Goal: Task Accomplishment & Management: Manage account settings

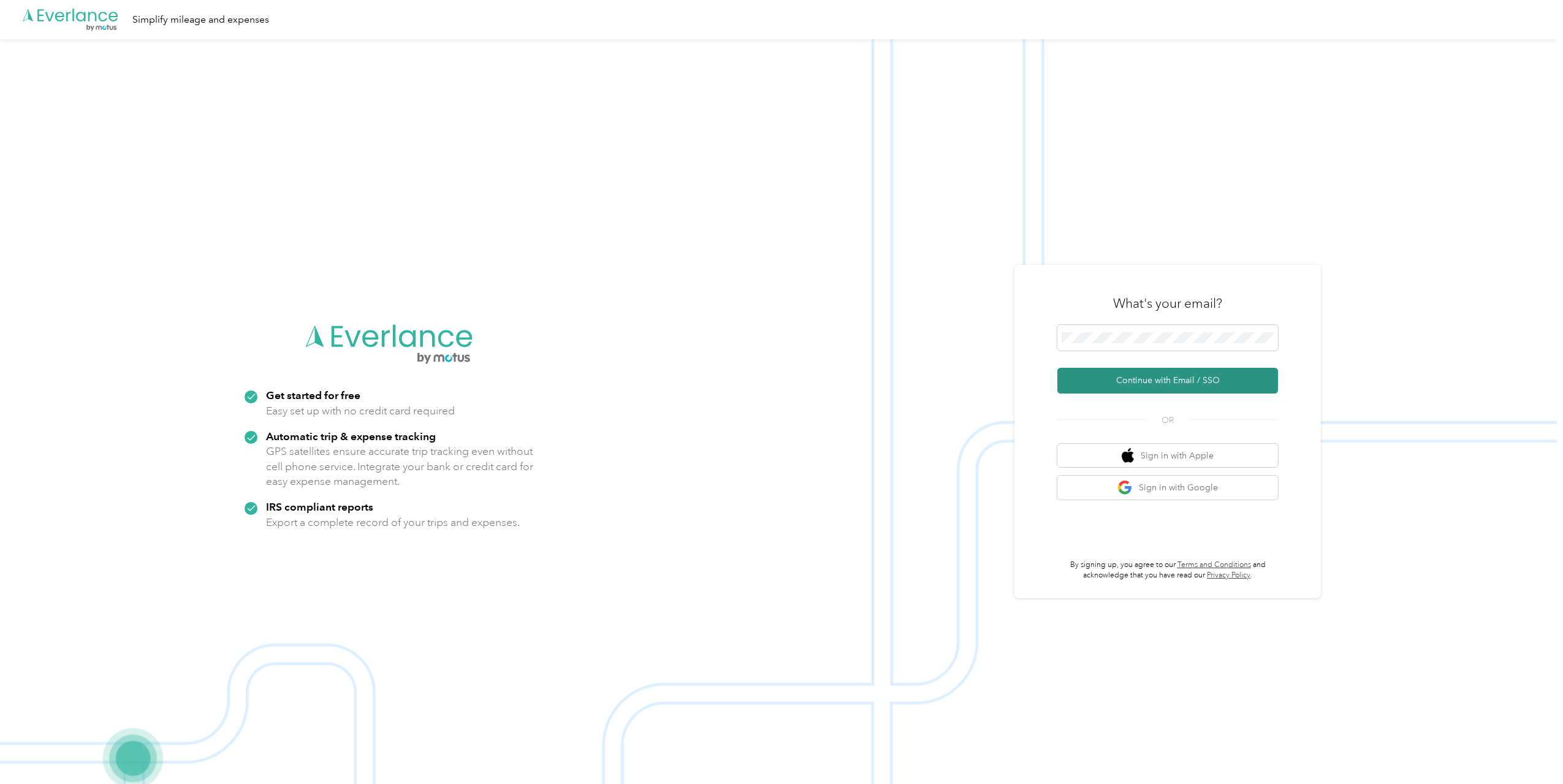
click at [1146, 376] on button "Continue with Email / SSO" at bounding box center [1168, 381] width 220 height 25
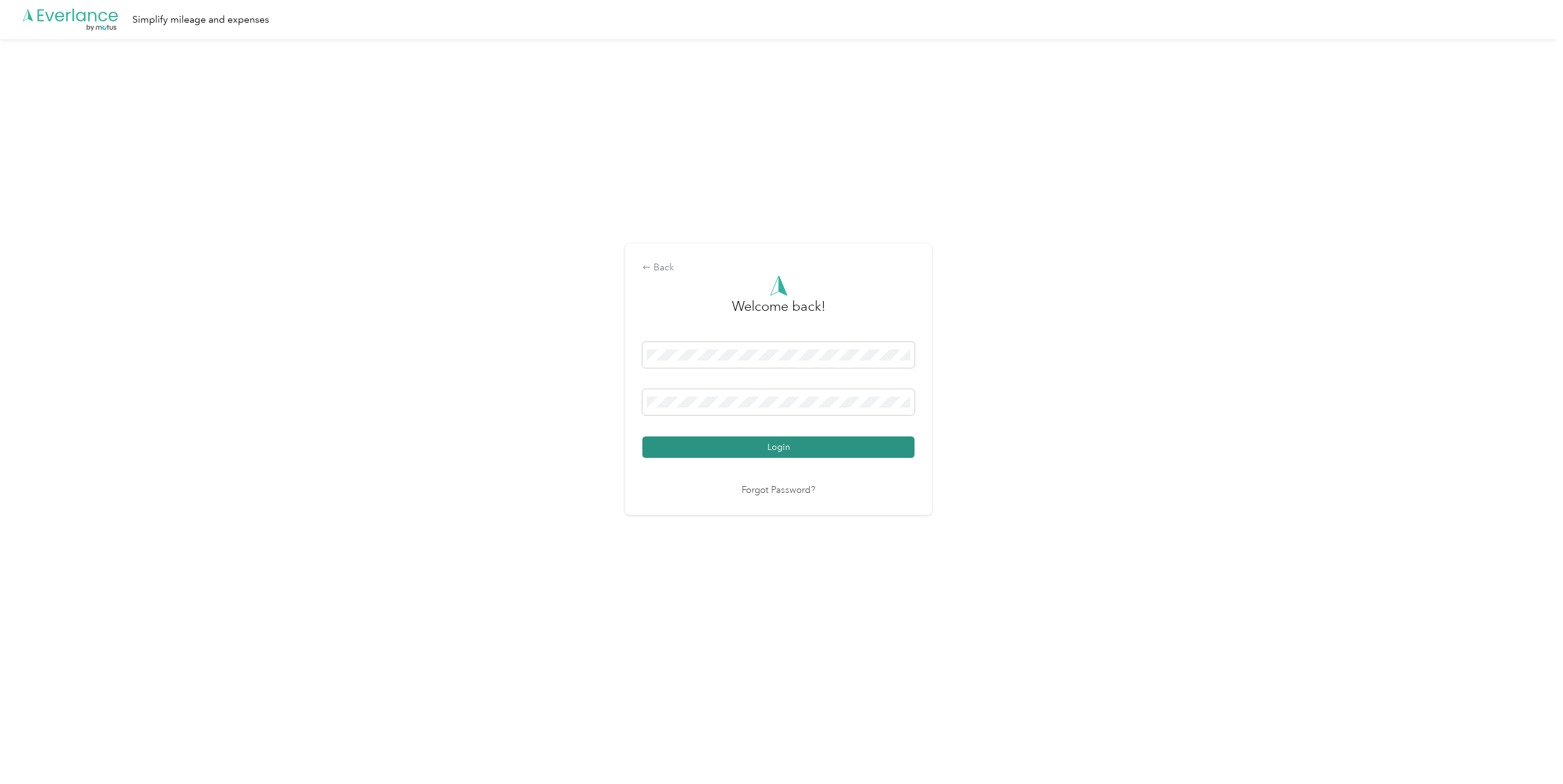
click at [781, 447] on button "Login" at bounding box center [778, 447] width 272 height 22
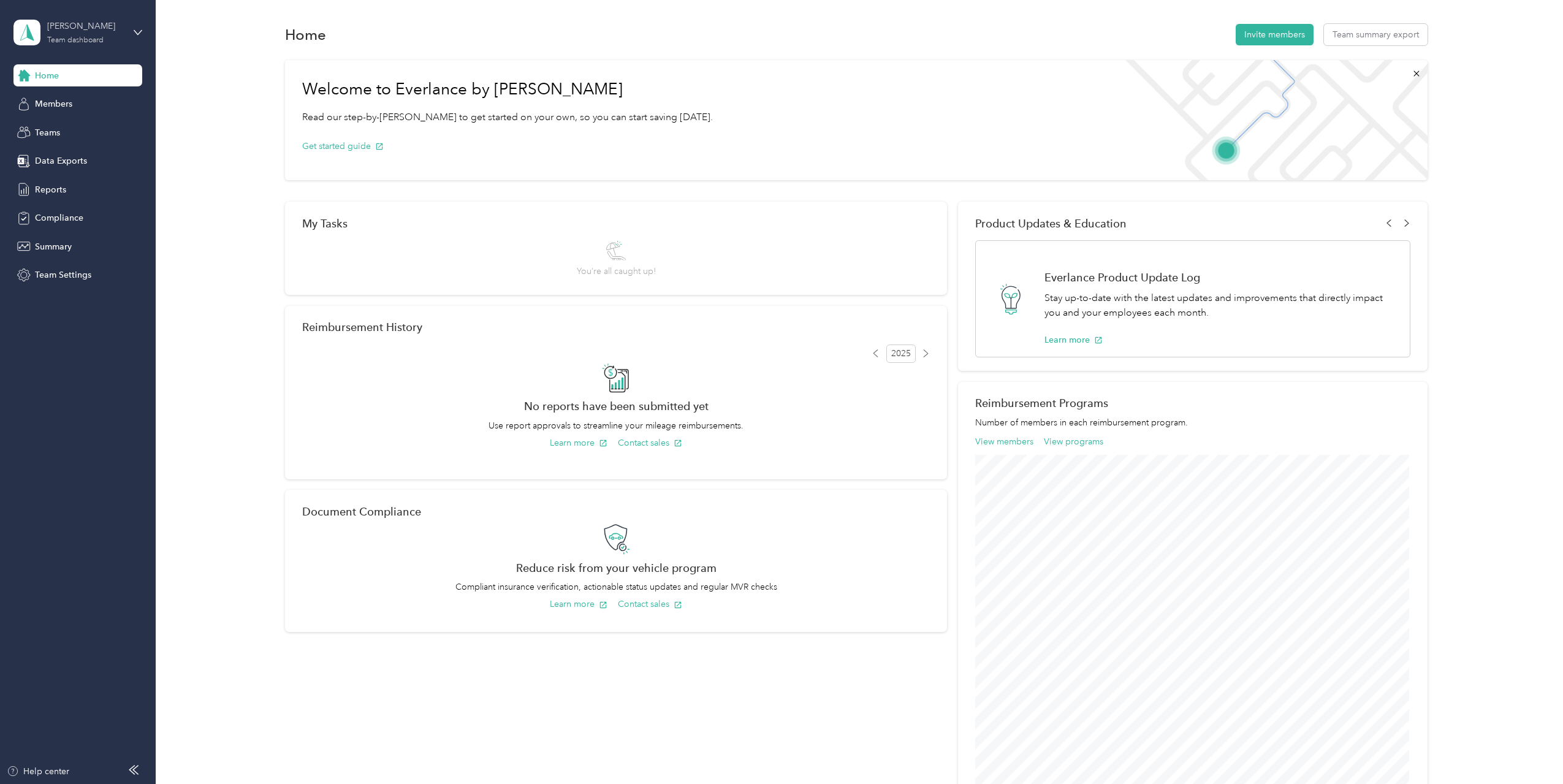
click at [101, 39] on div "Team dashboard" at bounding box center [76, 40] width 56 height 7
click at [82, 128] on div "Personal dashboard" at bounding box center [63, 122] width 77 height 13
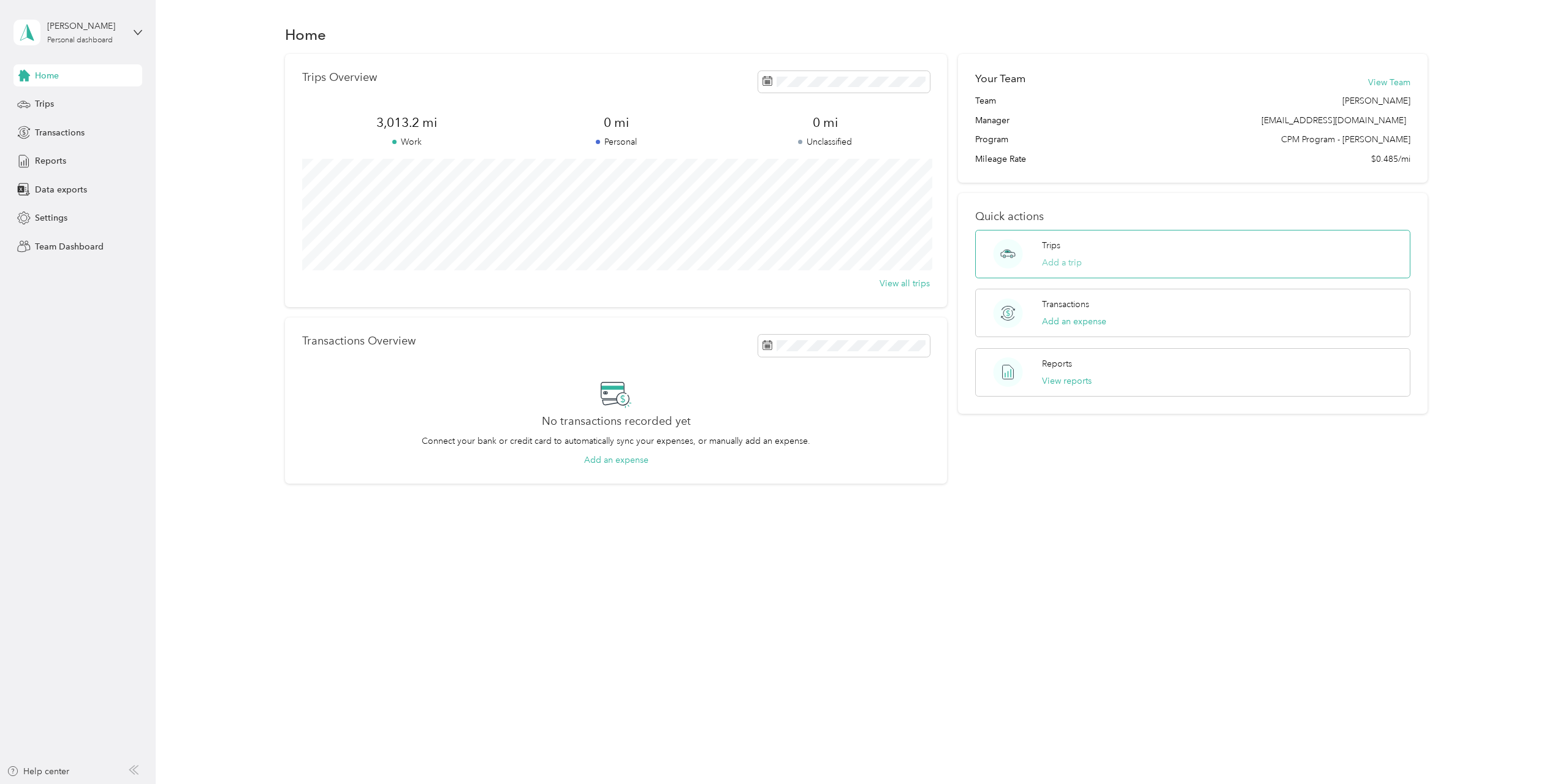
click at [1064, 258] on button "Add a trip" at bounding box center [1062, 262] width 40 height 13
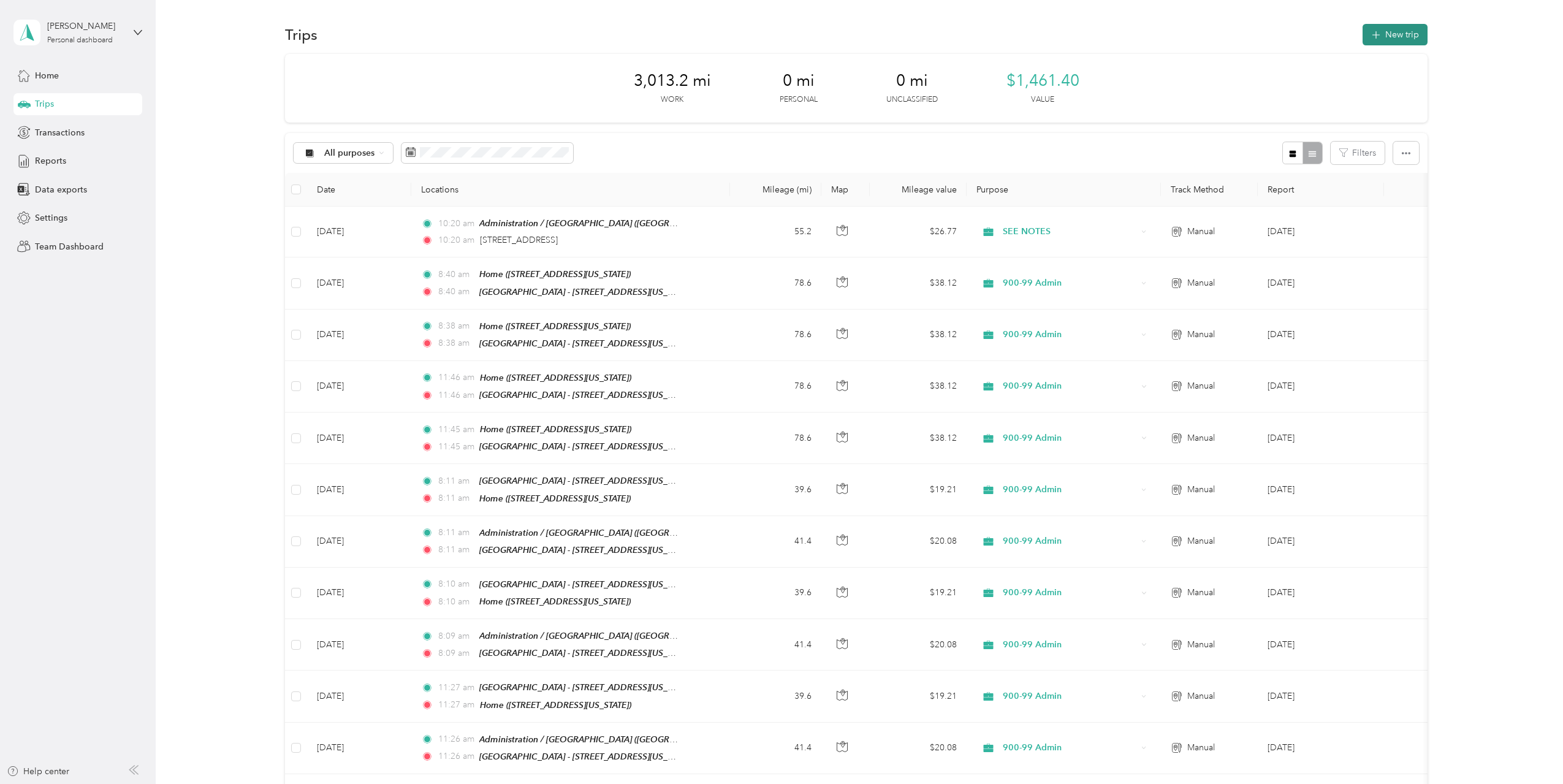
click at [1393, 30] on button "New trip" at bounding box center [1394, 35] width 65 height 22
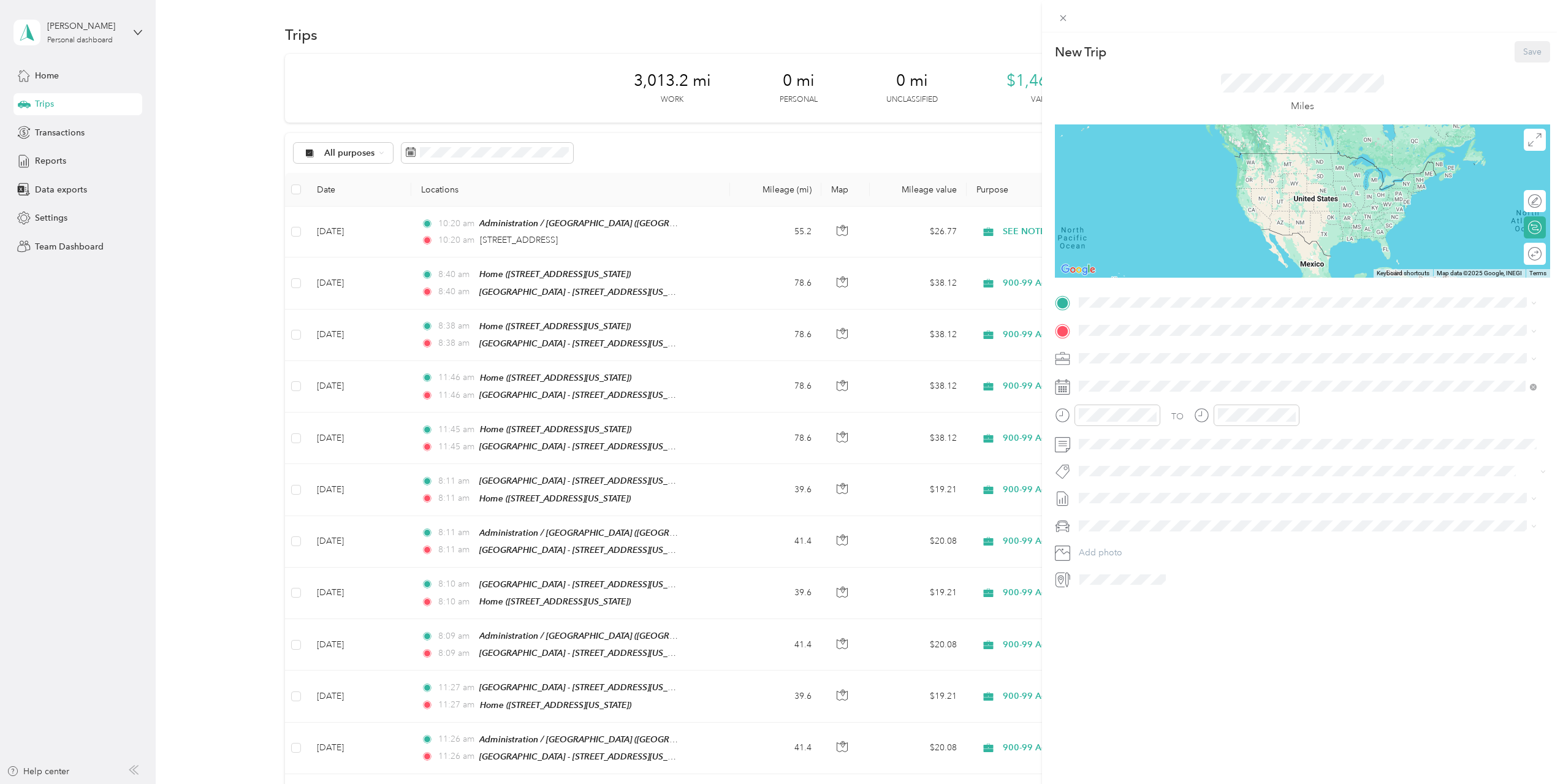
click at [947, 154] on div "New Trip Save This trip cannot be edited because it is either under review, app…" at bounding box center [782, 392] width 1563 height 784
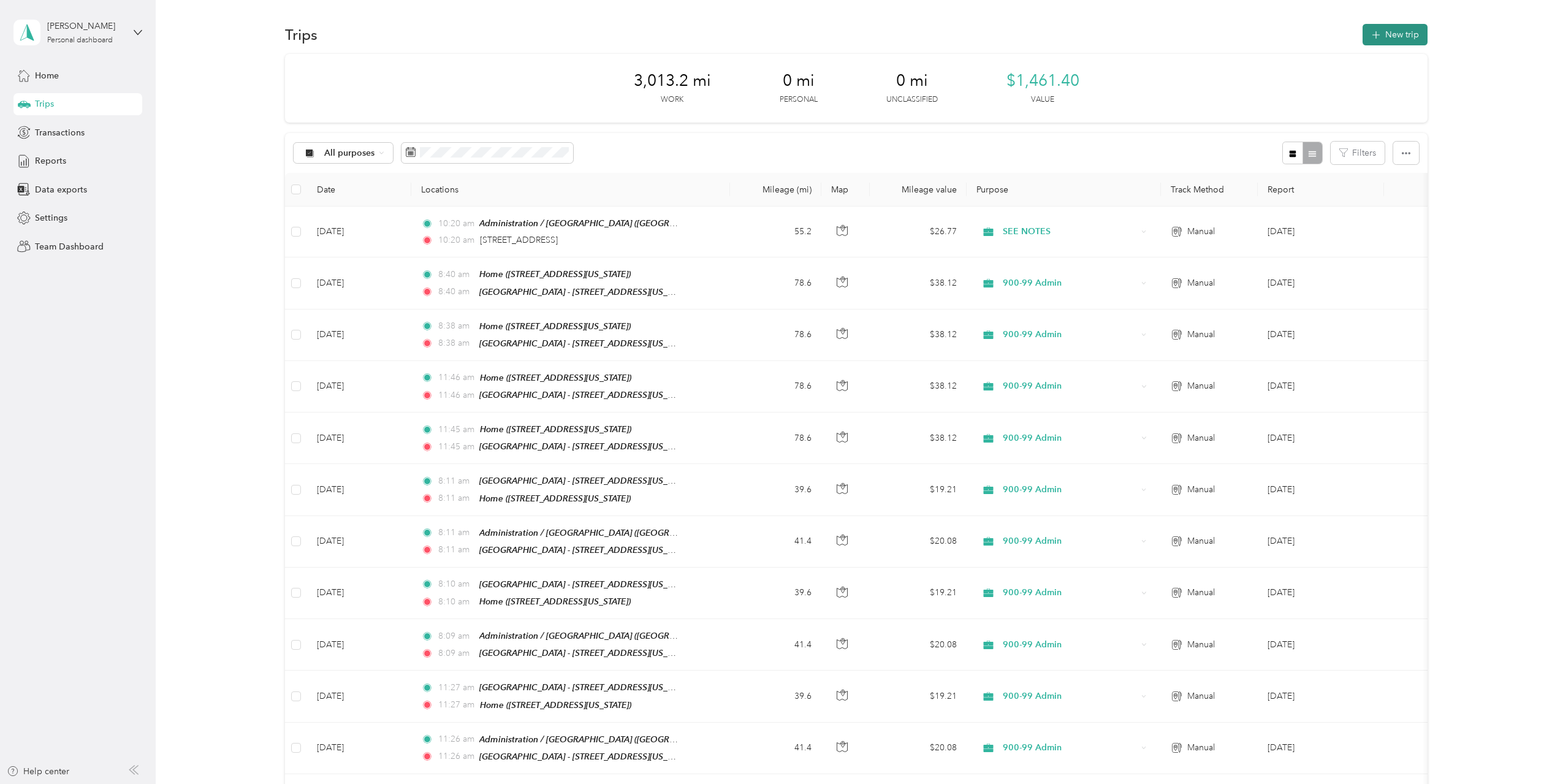
click at [1403, 33] on button "New trip" at bounding box center [1394, 35] width 65 height 22
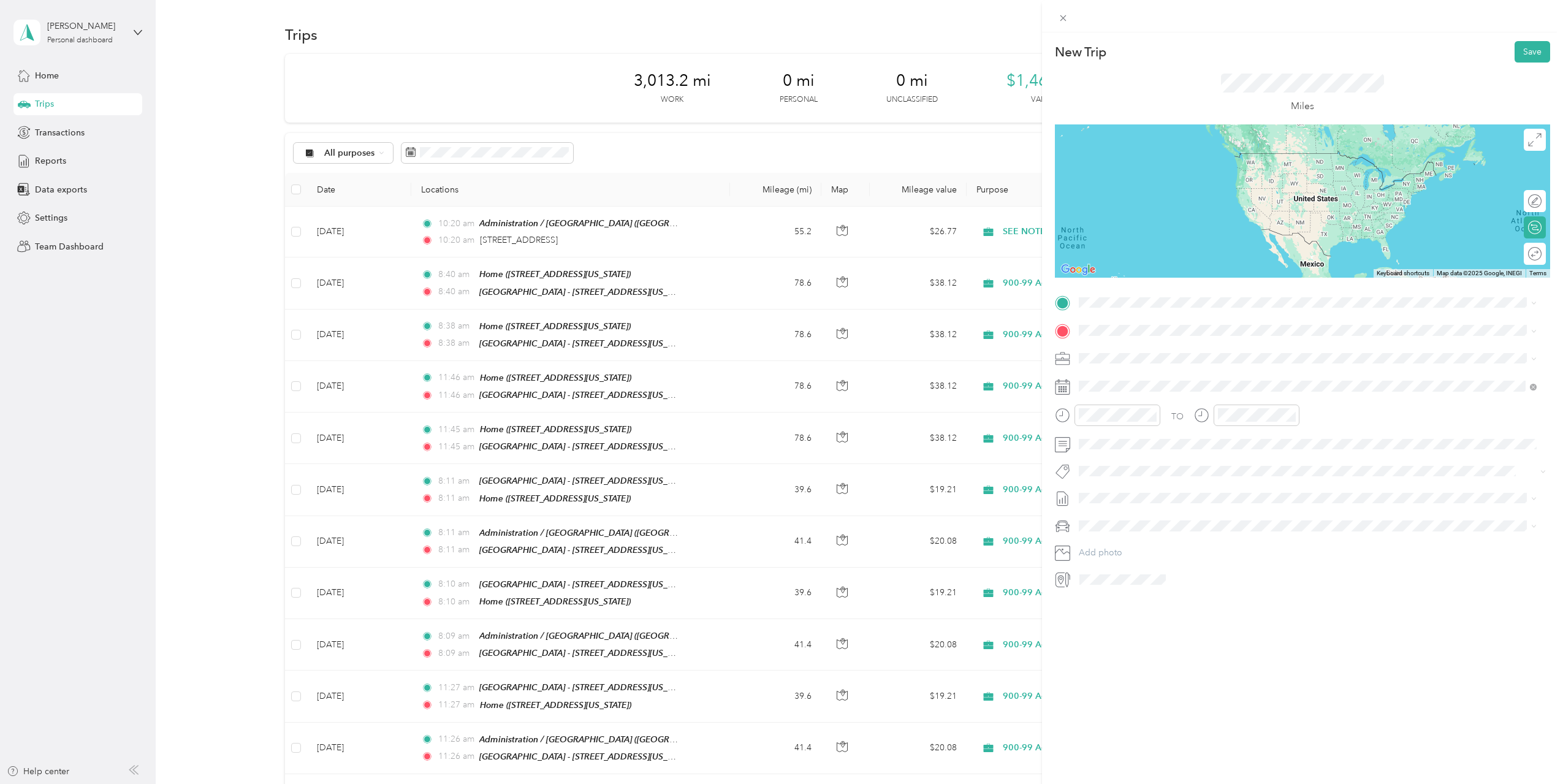
click at [1122, 360] on span "[STREET_ADDRESS][US_STATE]" at bounding box center [1163, 361] width 123 height 10
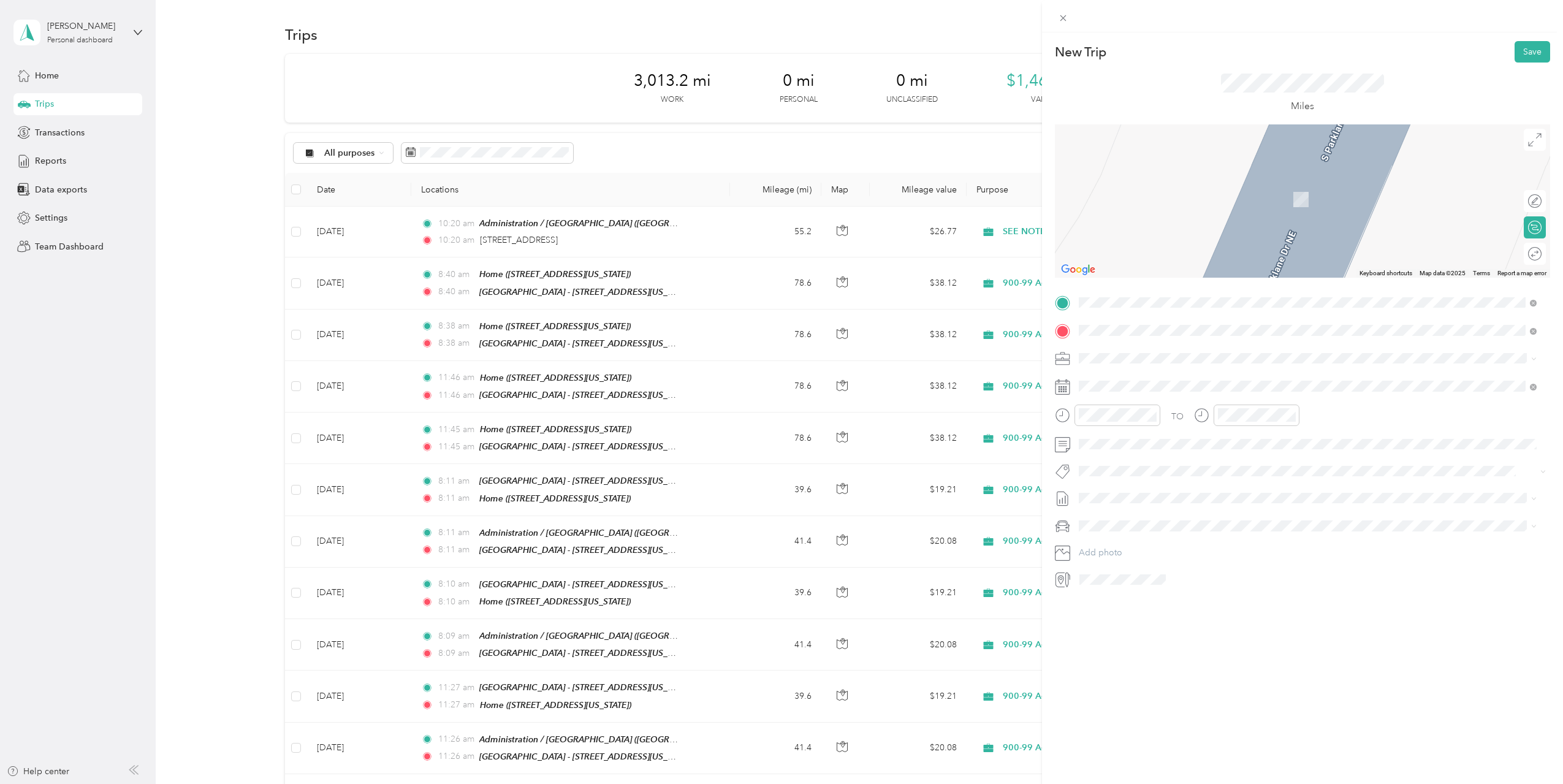
click at [1157, 383] on div "TEAM Muskegon - [STREET_ADDRESS][US_STATE]" at bounding box center [1189, 388] width 174 height 30
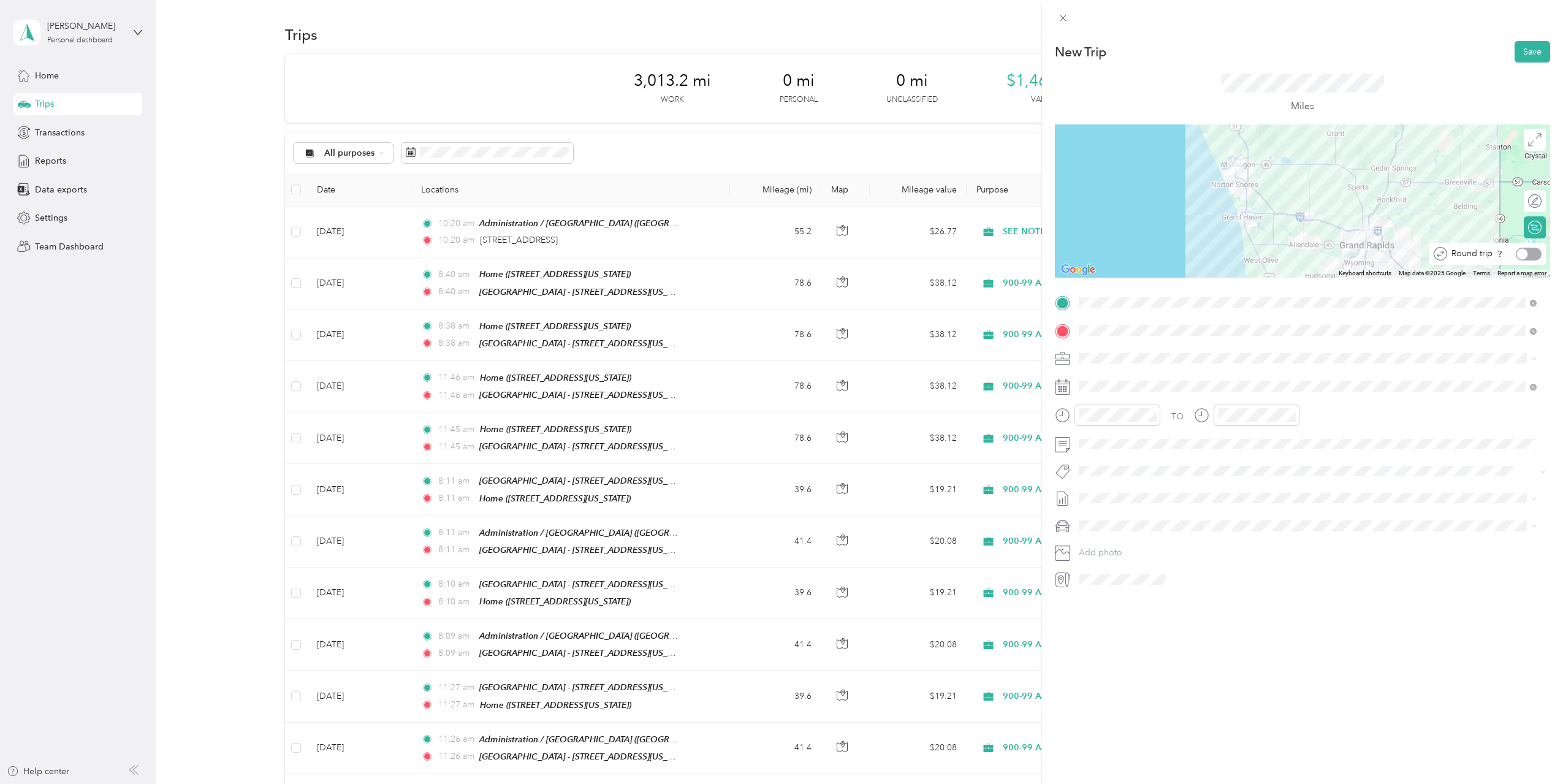
click at [1517, 251] on div at bounding box center [1523, 254] width 11 height 11
click at [1531, 356] on icon at bounding box center [1534, 359] width 5 height 5
click at [1131, 488] on li "900-99 Admin" at bounding box center [1308, 481] width 466 height 22
click at [1524, 47] on button "Save" at bounding box center [1532, 52] width 36 height 22
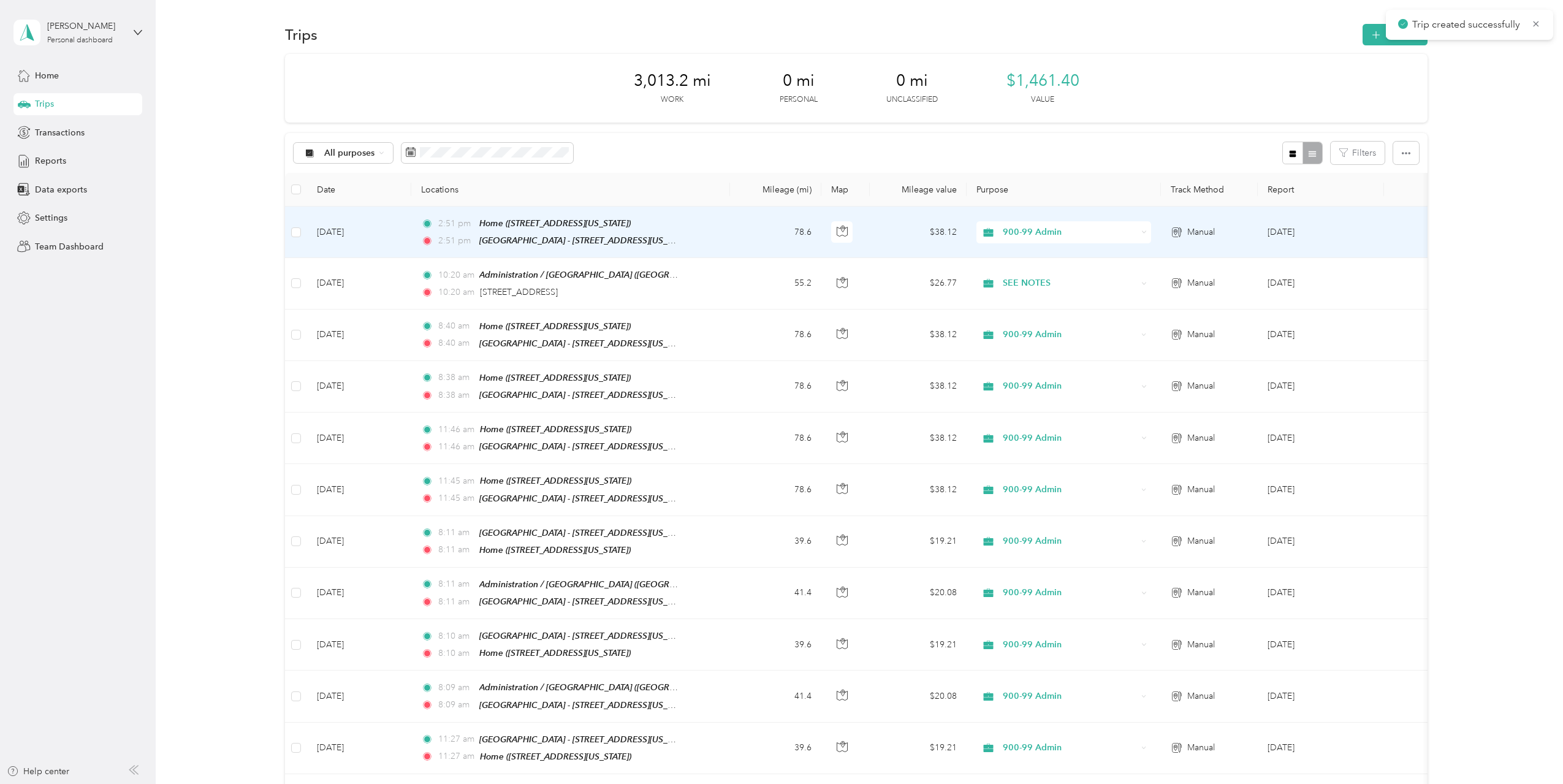
click at [1032, 229] on span "900-99 Admin" at bounding box center [1069, 232] width 134 height 14
click at [1058, 362] on li "900-99 Admin" at bounding box center [1094, 361] width 235 height 22
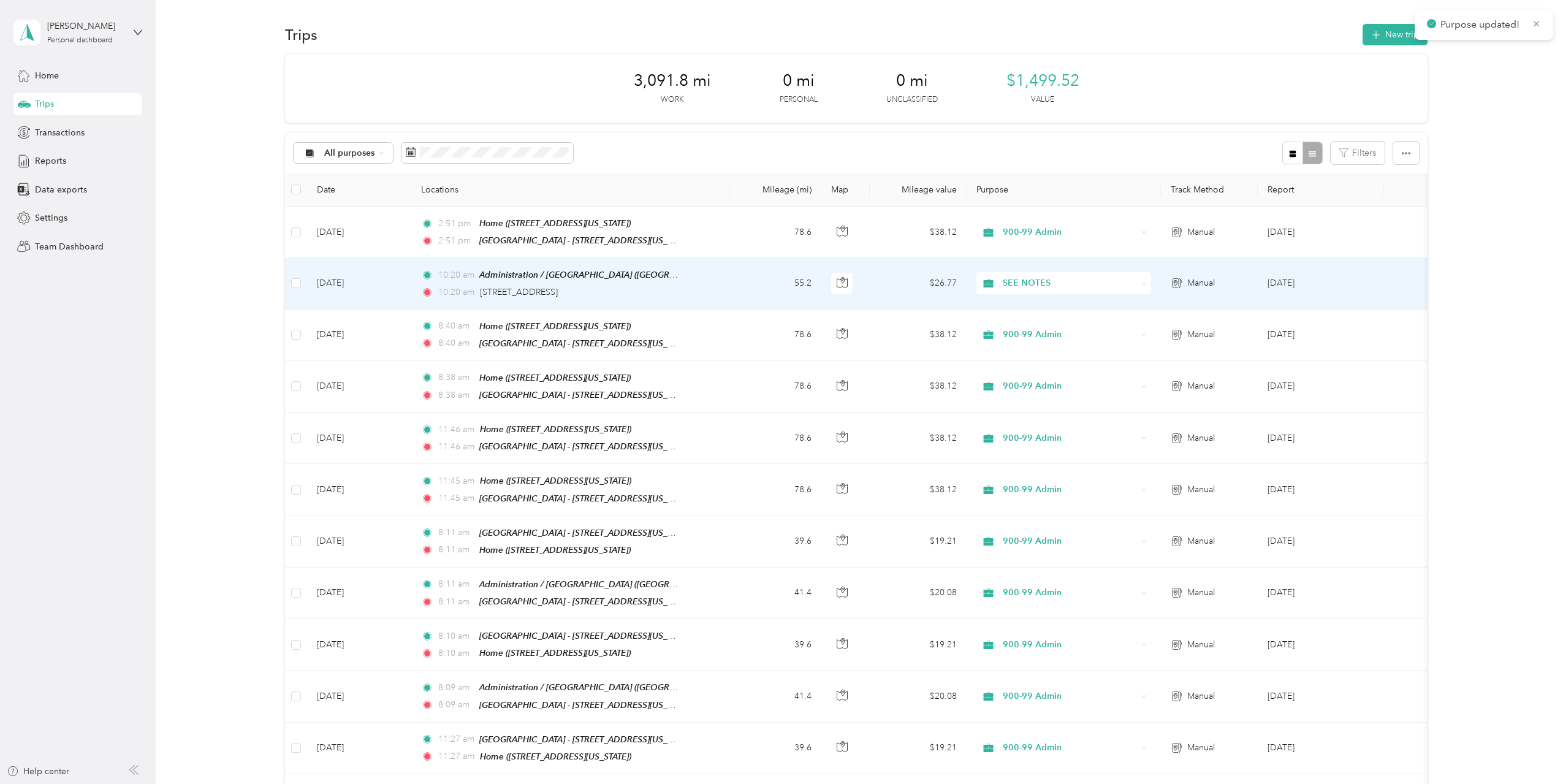
click at [1144, 282] on icon at bounding box center [1144, 283] width 4 height 2
click at [1074, 418] on ol "SEE NOTES 850-01 [PERSON_NAME] Detox Center 700-99 BH Agency 710-01 OPMH MU 780…" at bounding box center [1094, 375] width 235 height 171
click at [1149, 279] on div "SEE NOTES" at bounding box center [1064, 283] width 175 height 22
click at [1060, 411] on span "900-99 Admin" at bounding box center [1104, 406] width 196 height 13
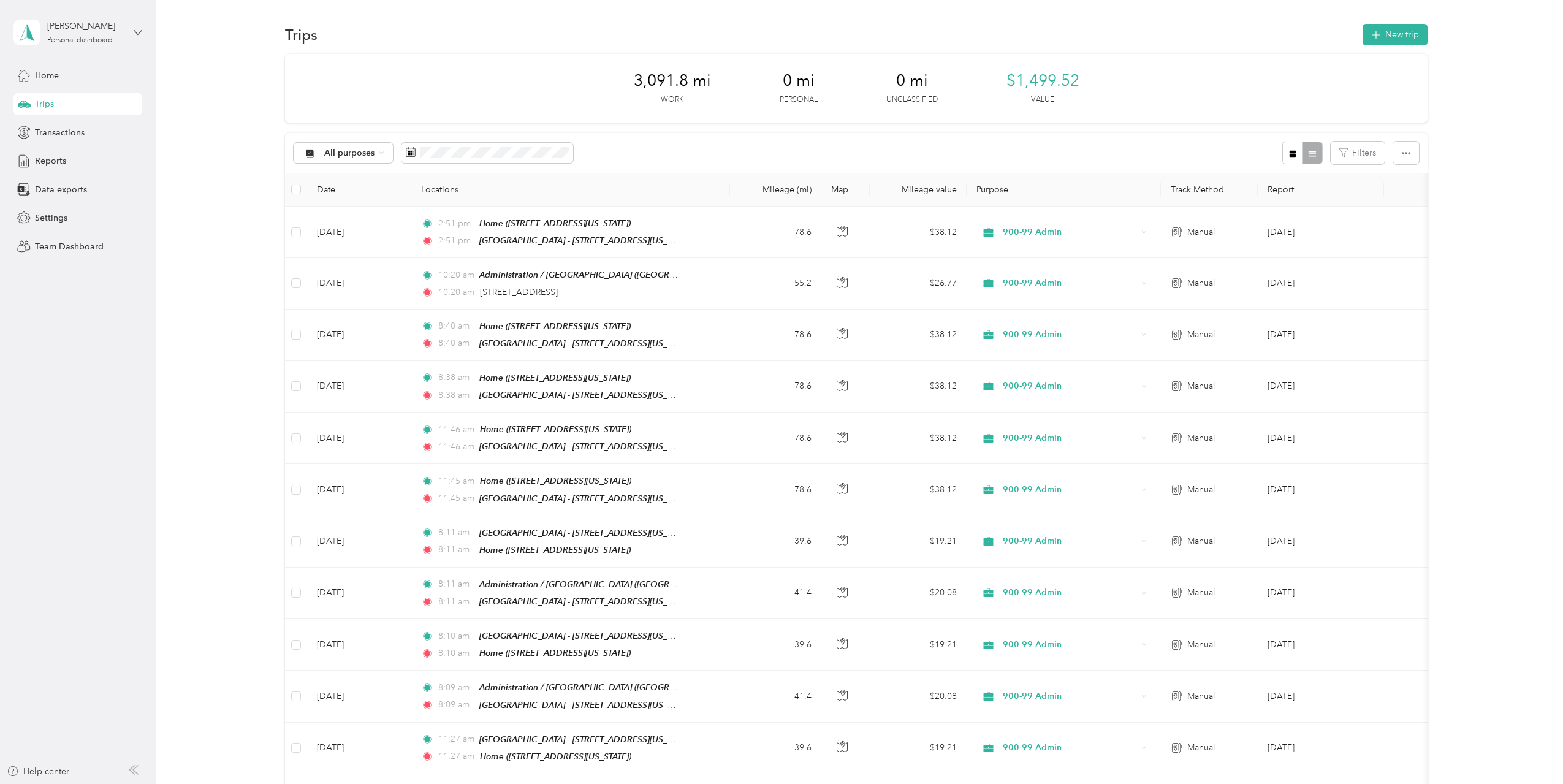
click at [136, 31] on icon at bounding box center [138, 32] width 7 height 5
click at [68, 102] on div "Team dashboard" at bounding box center [142, 94] width 240 height 22
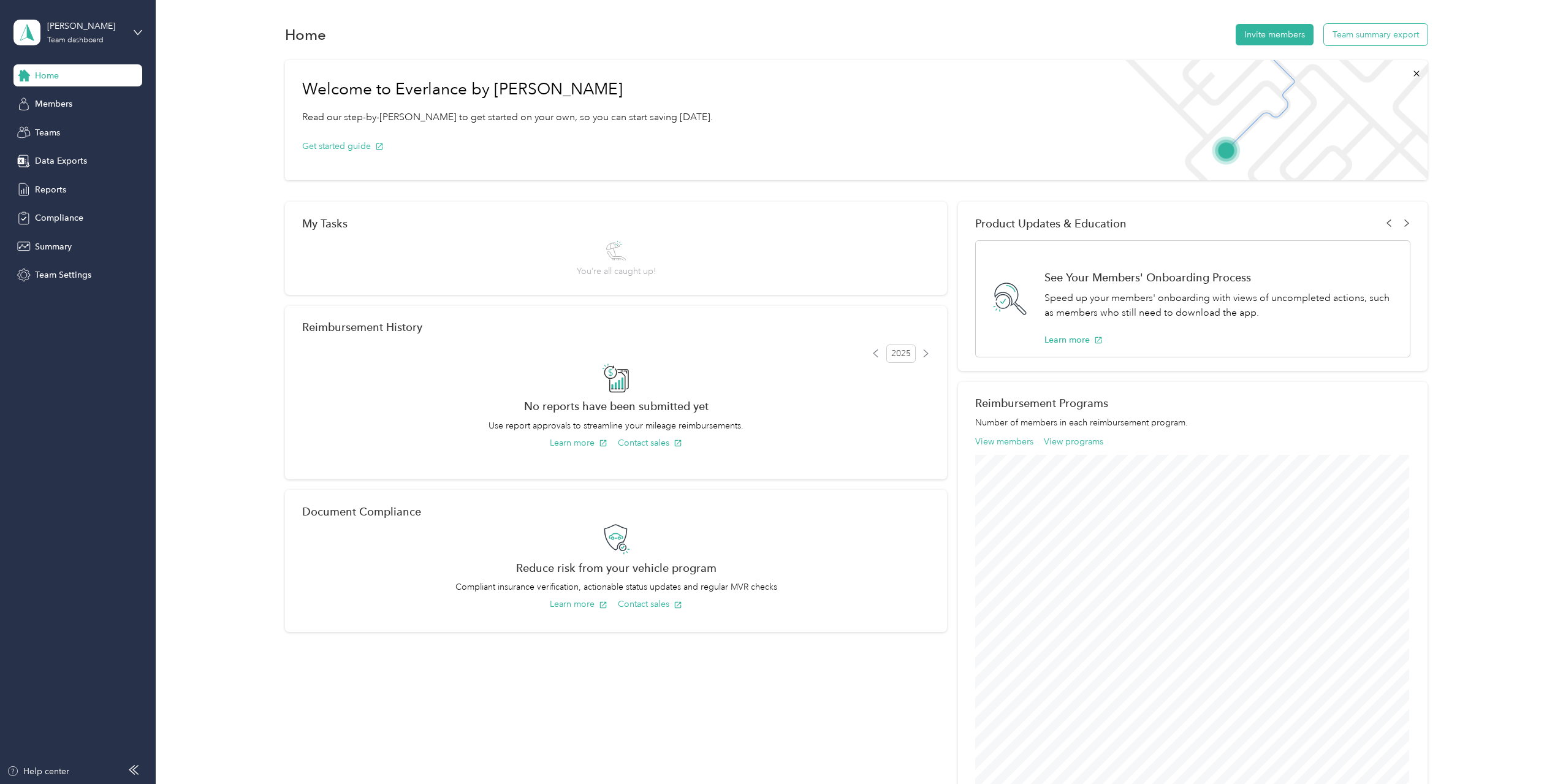
click at [1351, 31] on button "Team summary export" at bounding box center [1376, 35] width 104 height 22
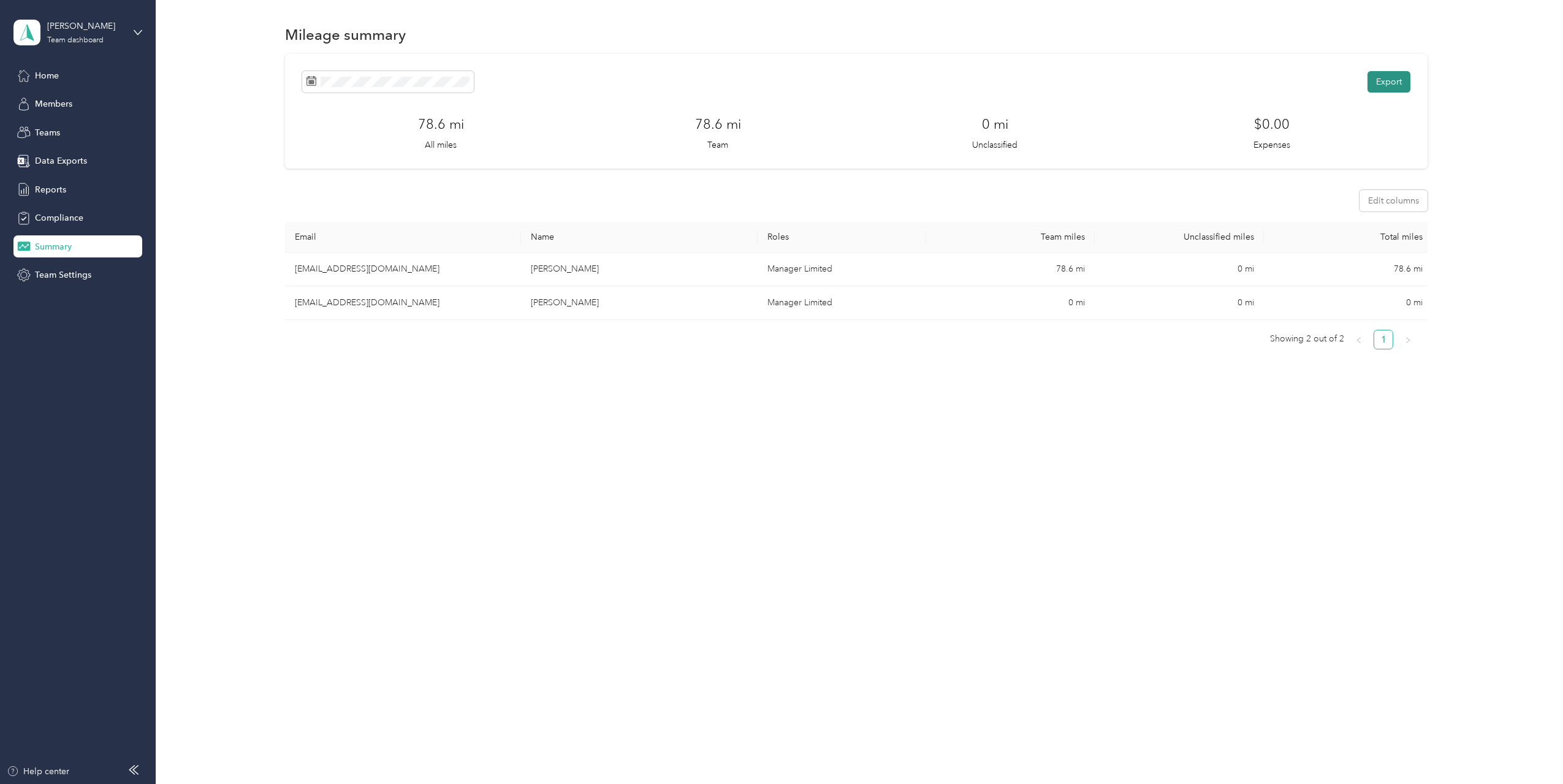
click at [1400, 83] on button "Export" at bounding box center [1388, 82] width 43 height 22
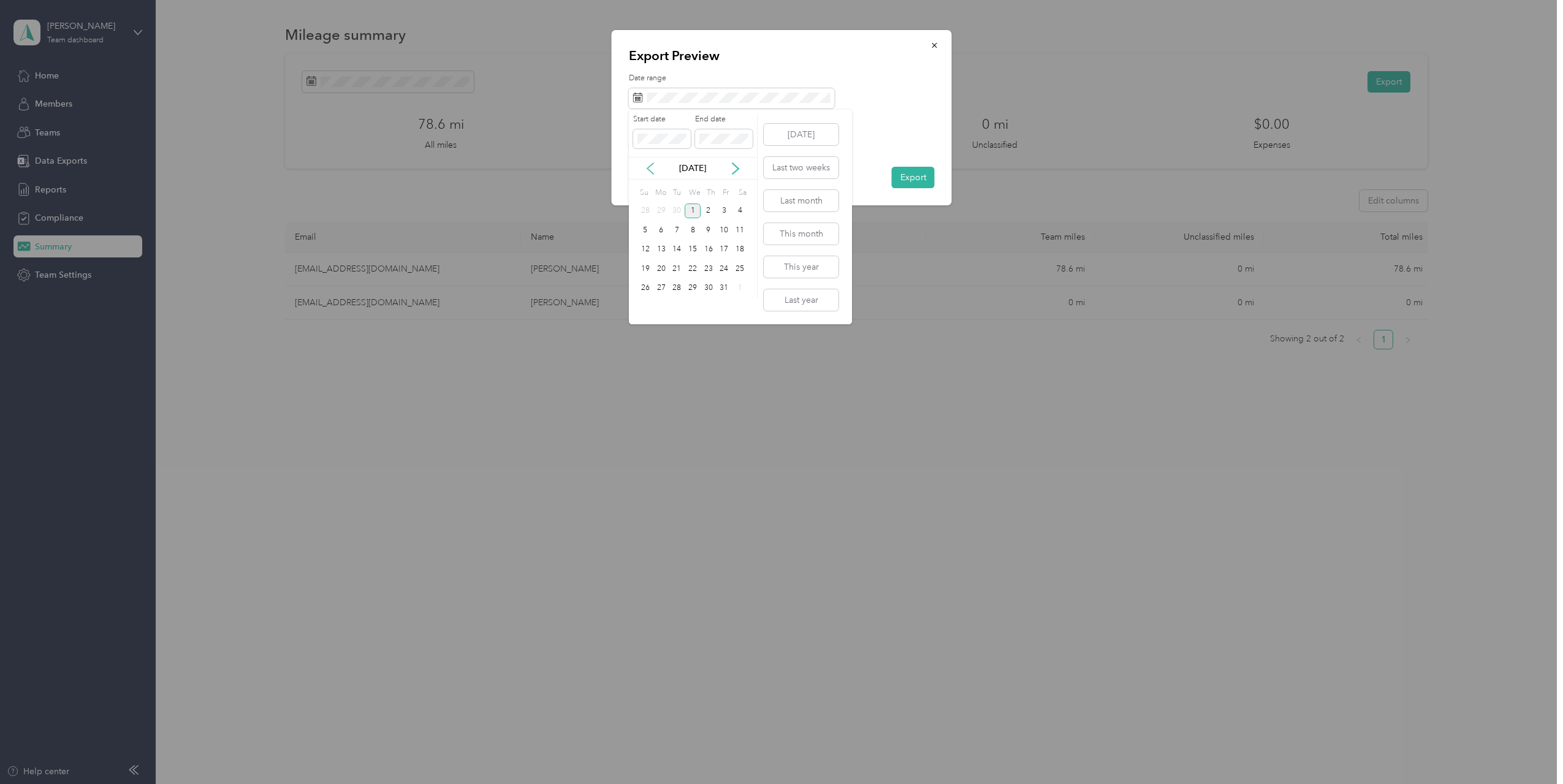
click at [651, 165] on icon at bounding box center [650, 168] width 6 height 11
click at [646, 263] on div "21" at bounding box center [645, 269] width 15 height 15
click at [679, 288] on div "30" at bounding box center [676, 288] width 15 height 15
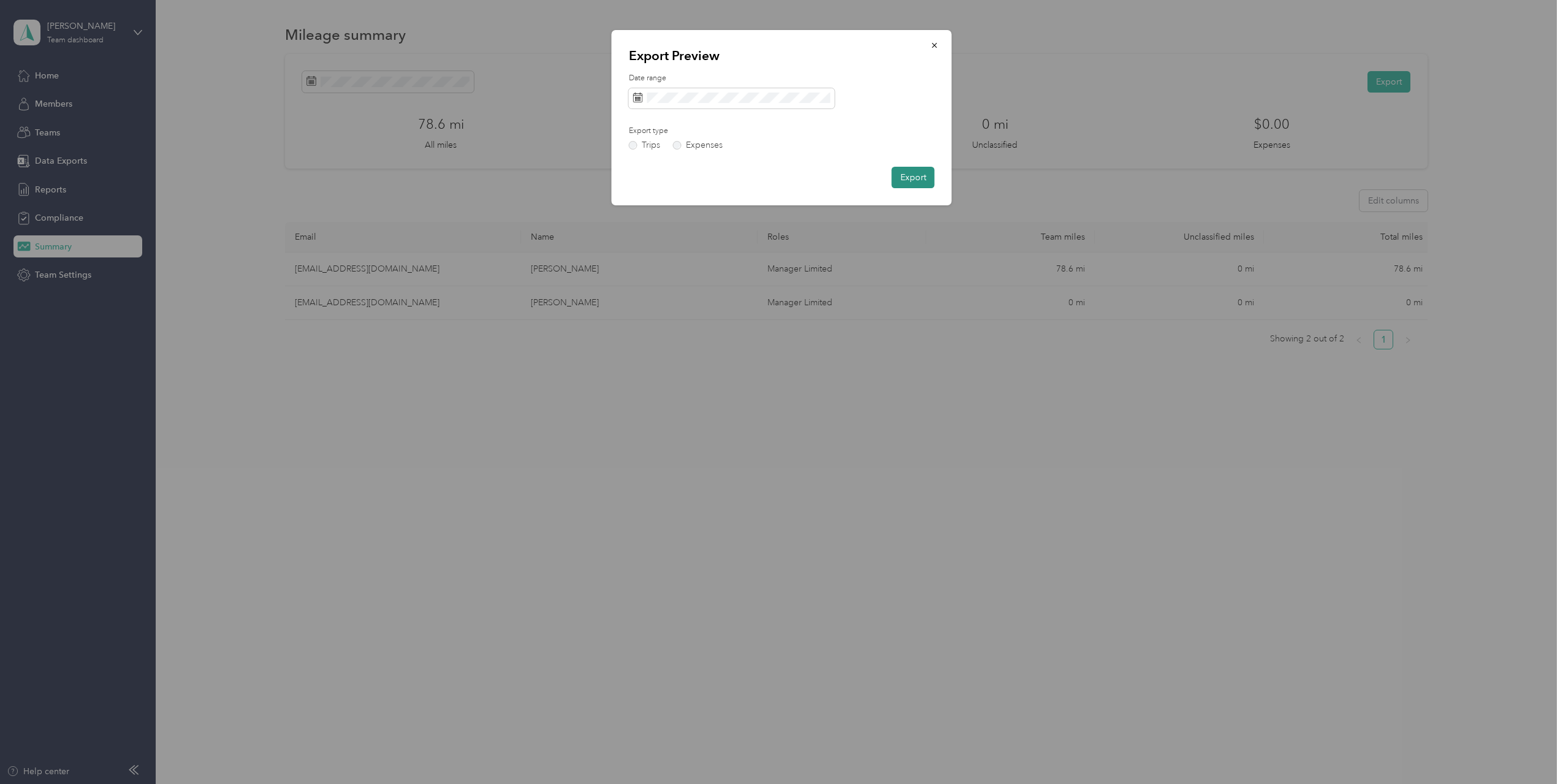
click at [912, 181] on button "Export" at bounding box center [913, 178] width 43 height 22
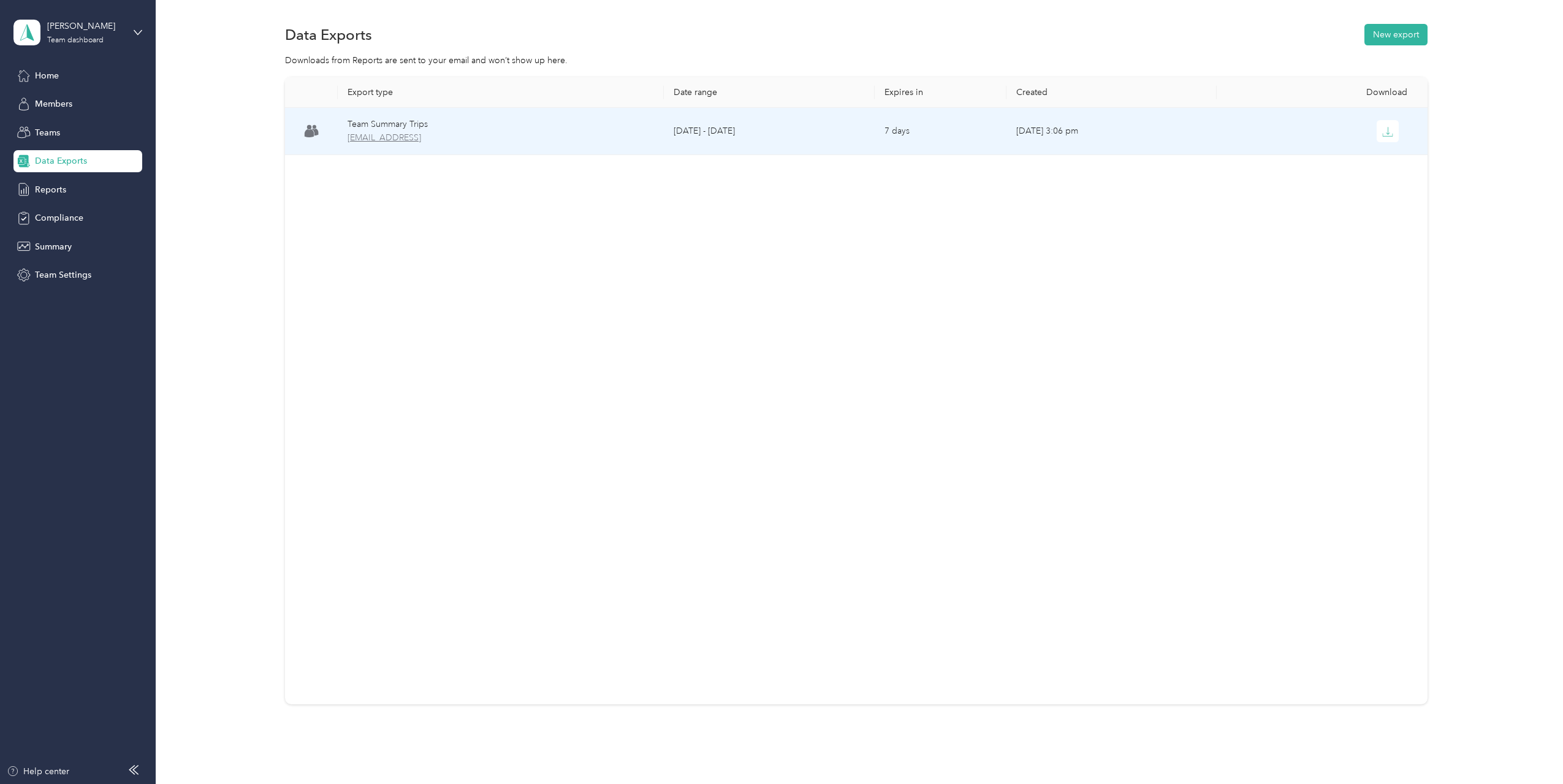
click at [473, 136] on span "[EMAIL_ADDRESS]" at bounding box center [501, 137] width 307 height 14
click at [1386, 132] on icon "button" at bounding box center [1388, 132] width 11 height 11
